Goal: Information Seeking & Learning: Learn about a topic

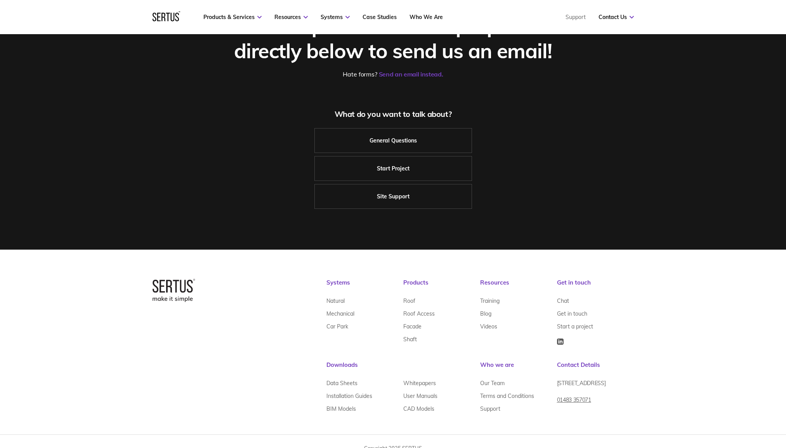
scroll to position [106, 0]
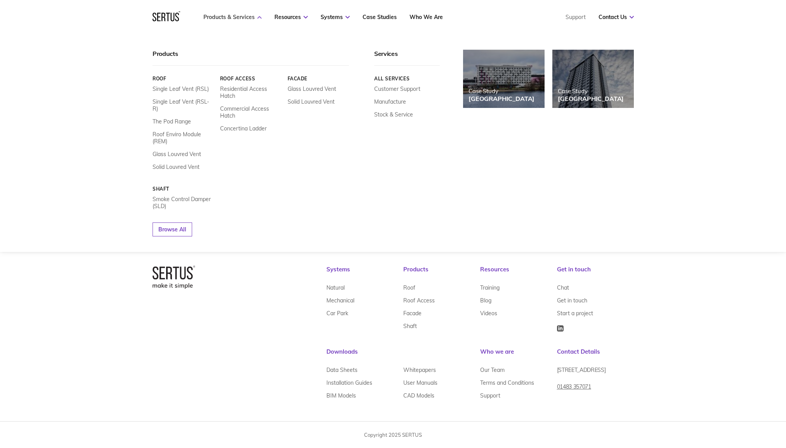
click at [261, 16] on link "Products & Services" at bounding box center [232, 17] width 58 height 7
click at [260, 17] on icon at bounding box center [259, 17] width 4 height 3
drag, startPoint x: 38, startPoint y: 157, endPoint x: 75, endPoint y: 87, distance: 79.7
click at [40, 153] on div "Products Roof Single Leaf Vent (RSL) Single Leaf Vent (RSL-R) The Pod Range Roo…" at bounding box center [393, 143] width 786 height 218
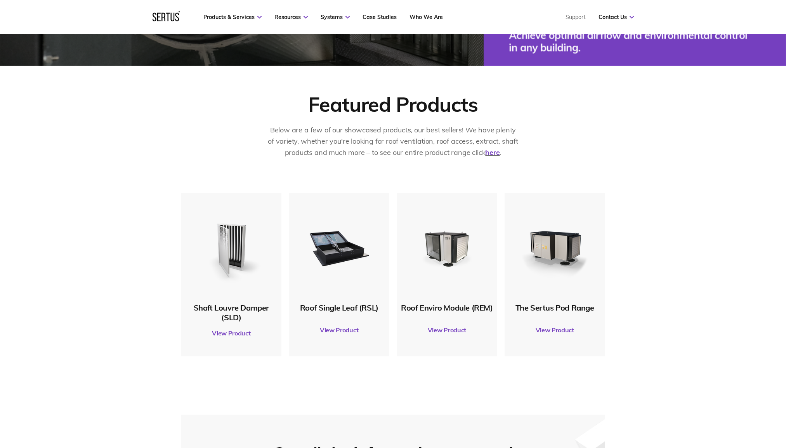
scroll to position [310, 0]
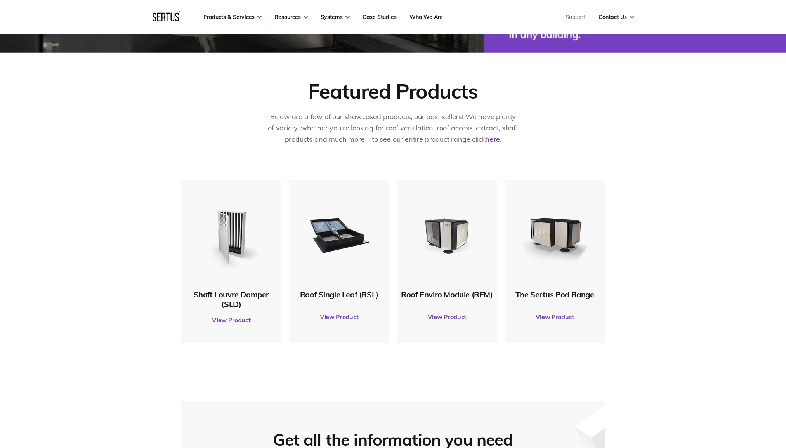
click at [231, 319] on link "View Product" at bounding box center [231, 320] width 93 height 22
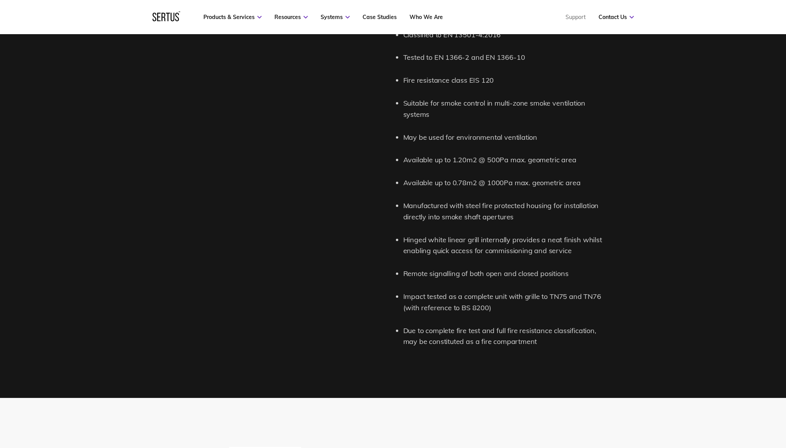
scroll to position [892, 0]
